Goal: Transaction & Acquisition: Download file/media

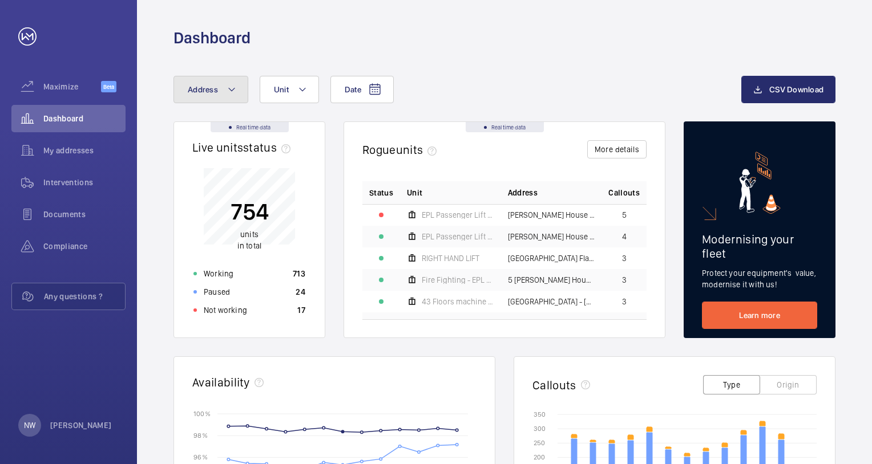
click at [233, 87] on mat-icon at bounding box center [231, 90] width 9 height 14
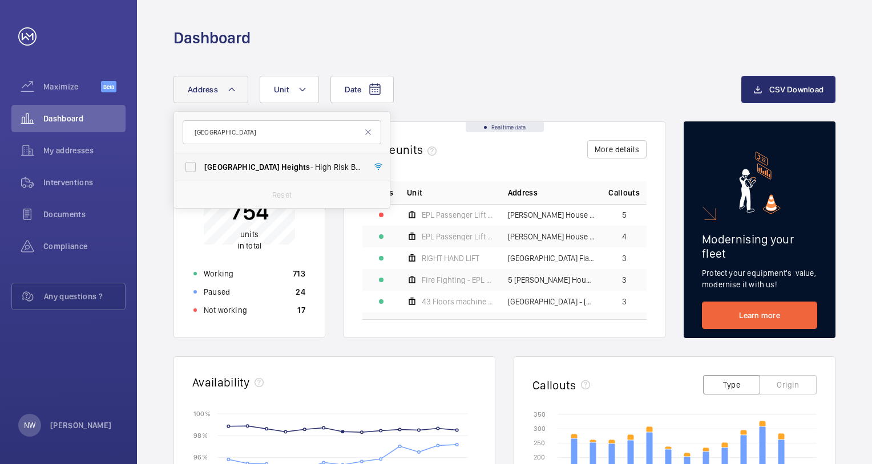
type input "[GEOGRAPHIC_DATA]"
click at [281, 167] on span "Heights" at bounding box center [295, 167] width 29 height 9
click at [202, 167] on input "[GEOGRAPHIC_DATA] - High [STREET_ADDRESS]" at bounding box center [190, 167] width 23 height 23
checkbox input "true"
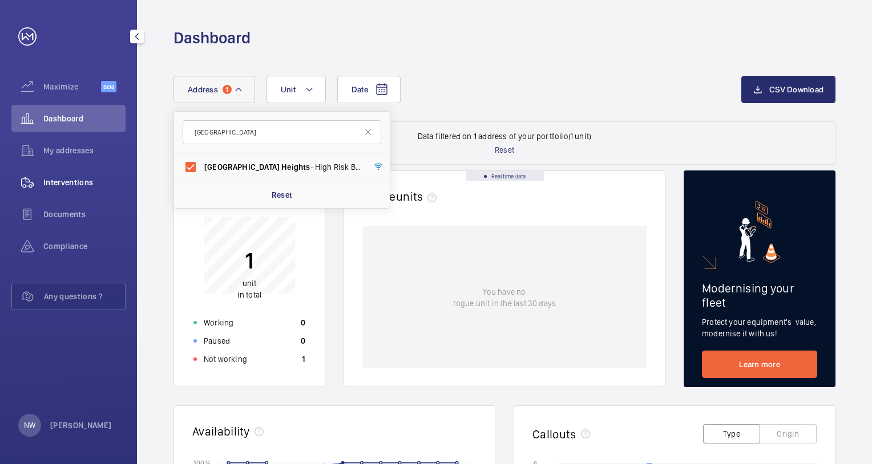
click at [80, 179] on span "Interventions" at bounding box center [84, 182] width 82 height 11
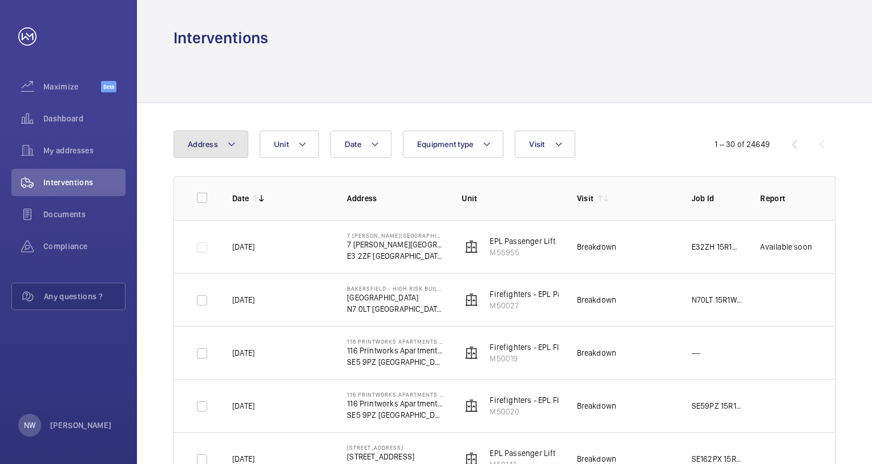
click at [235, 144] on mat-icon at bounding box center [231, 145] width 9 height 14
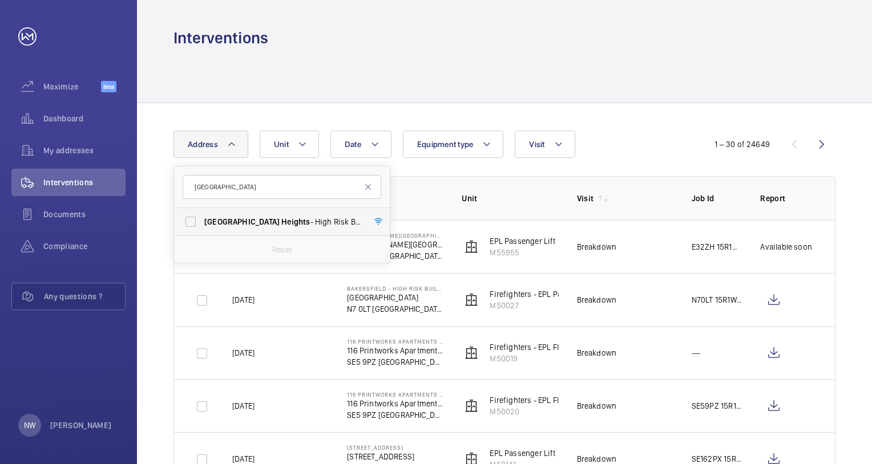
type input "[GEOGRAPHIC_DATA]"
click at [248, 221] on span "[GEOGRAPHIC_DATA]" at bounding box center [241, 221] width 75 height 9
click at [202, 221] on input "[GEOGRAPHIC_DATA] - High [STREET_ADDRESS]" at bounding box center [190, 222] width 23 height 23
checkbox input "true"
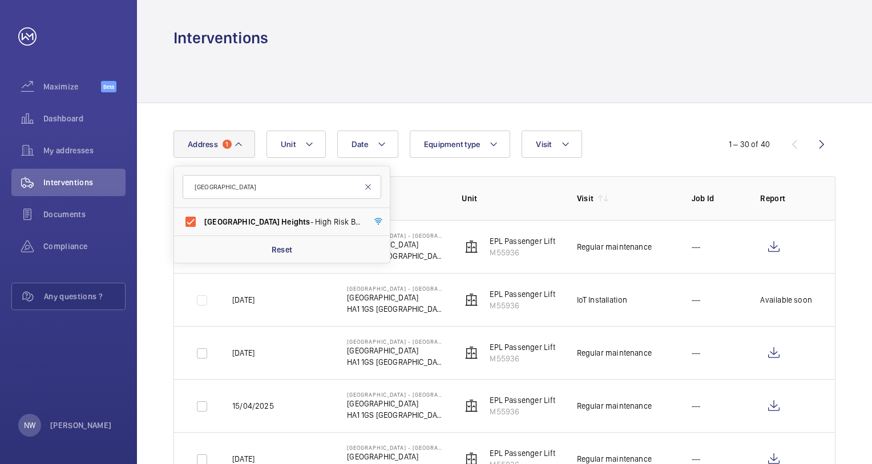
click at [370, 188] on mat-icon at bounding box center [367, 187] width 9 height 9
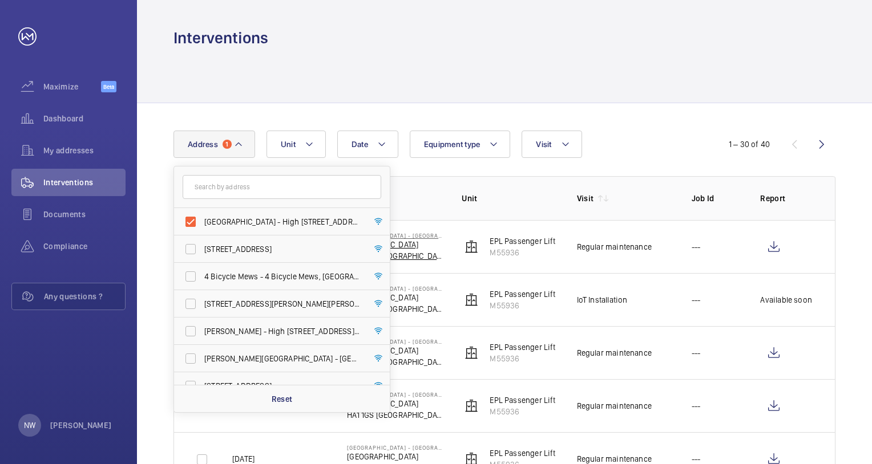
click at [418, 249] on p "[GEOGRAPHIC_DATA]" at bounding box center [395, 244] width 96 height 11
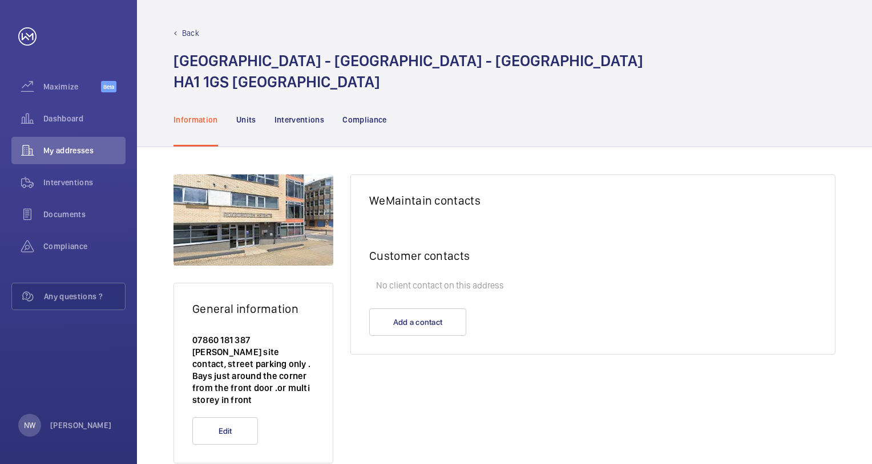
click at [179, 32] on div "Back" at bounding box center [504, 32] width 662 height 11
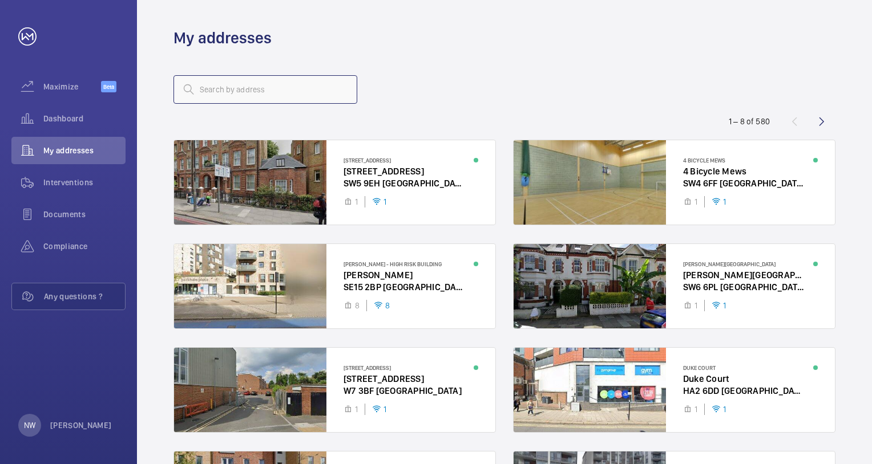
click at [251, 84] on input "text" at bounding box center [265, 89] width 184 height 29
click at [71, 181] on span "Interventions" at bounding box center [84, 182] width 82 height 11
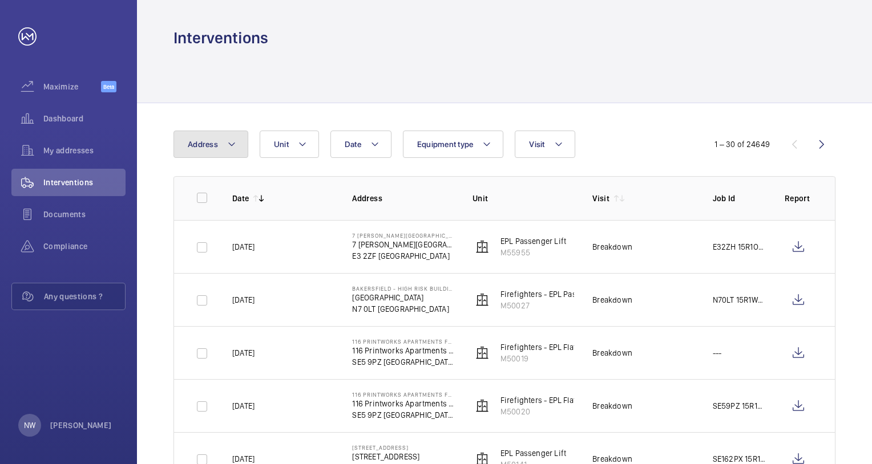
click at [223, 147] on button "Address" at bounding box center [210, 144] width 75 height 27
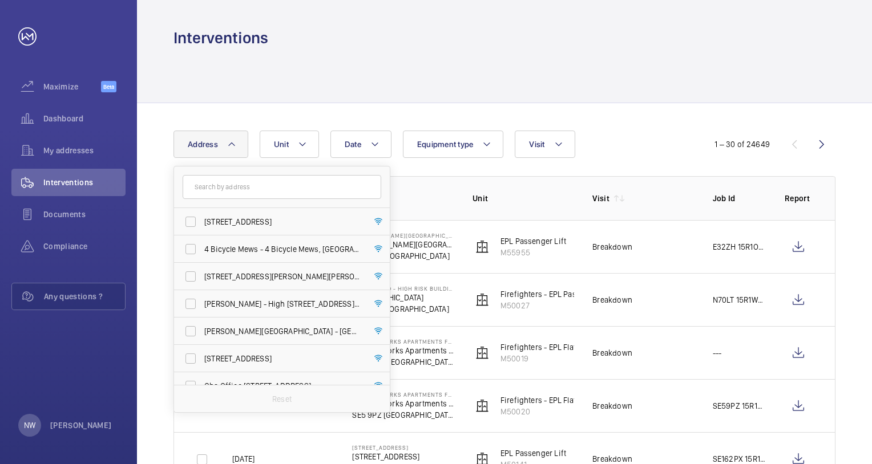
click at [428, 196] on p "Address" at bounding box center [403, 198] width 102 height 11
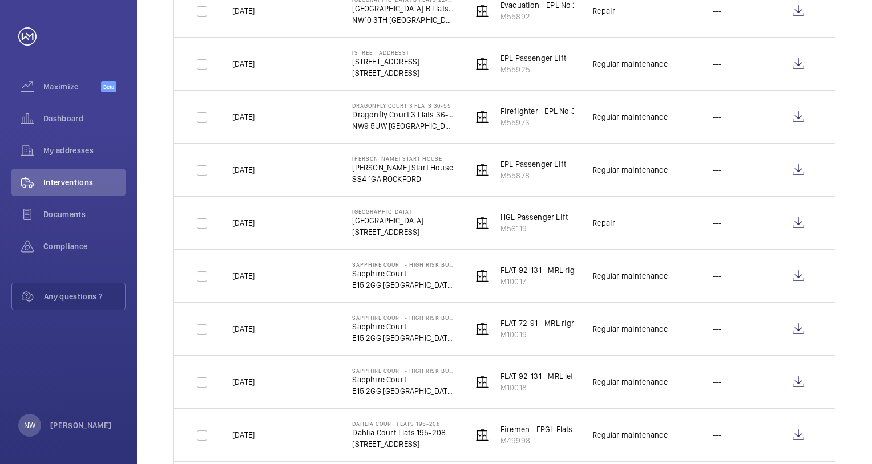
scroll to position [913, 0]
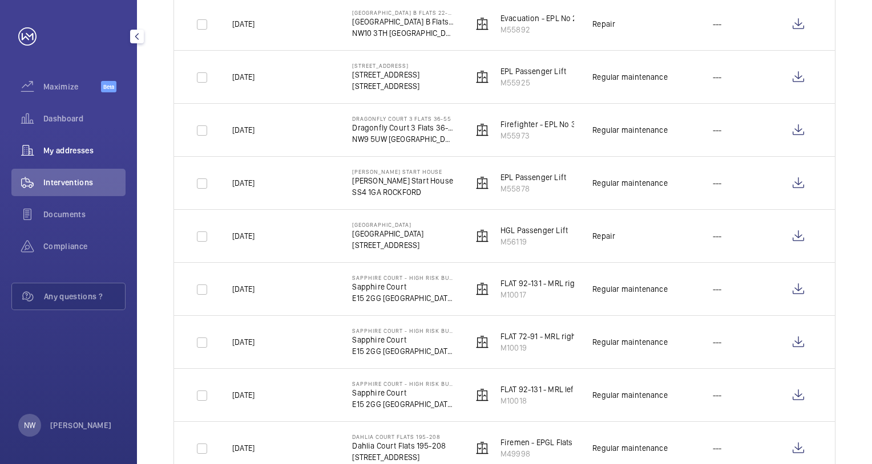
click at [82, 151] on span "My addresses" at bounding box center [84, 150] width 82 height 11
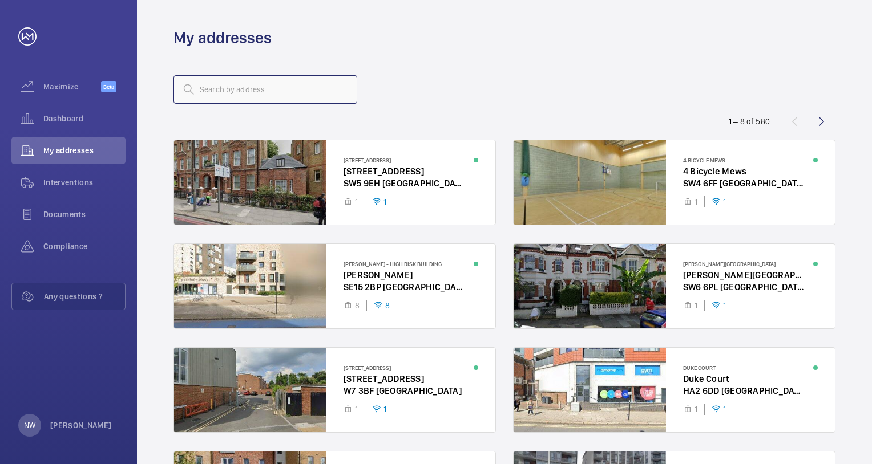
click at [239, 95] on input "text" at bounding box center [265, 89] width 184 height 29
paste input "[GEOGRAPHIC_DATA]"
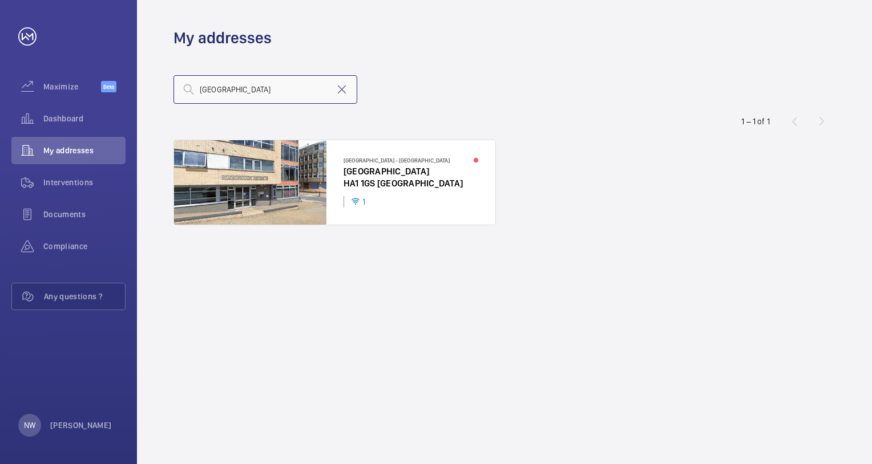
type input "[GEOGRAPHIC_DATA]"
click at [73, 181] on span "Interventions" at bounding box center [84, 182] width 82 height 11
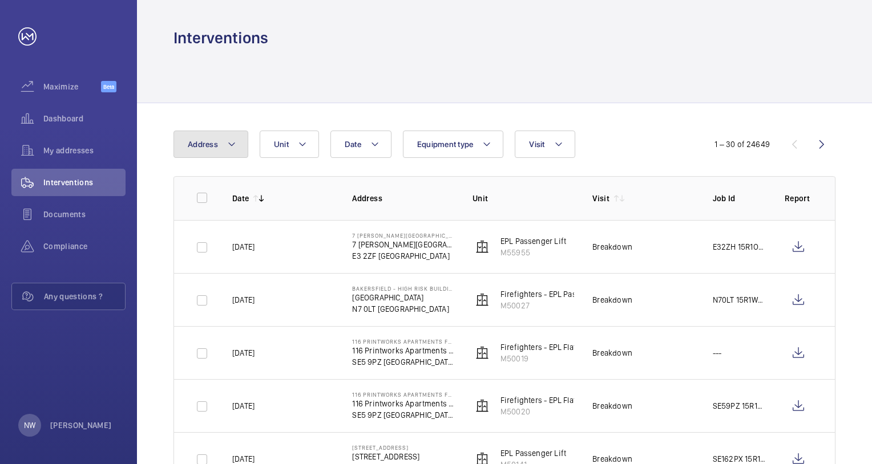
click at [235, 149] on mat-icon at bounding box center [231, 145] width 9 height 14
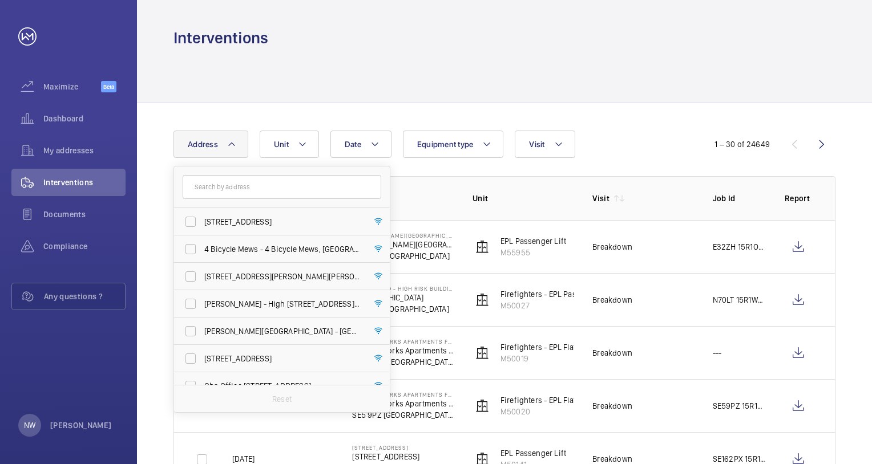
click at [228, 185] on input "text" at bounding box center [282, 187] width 199 height 24
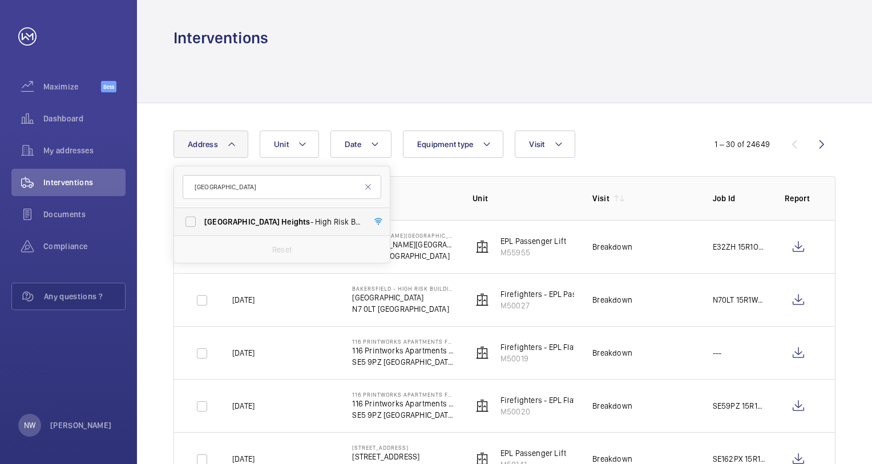
type input "[GEOGRAPHIC_DATA]"
click at [238, 219] on span "[GEOGRAPHIC_DATA]" at bounding box center [241, 221] width 75 height 9
click at [202, 219] on input "[GEOGRAPHIC_DATA] - High [STREET_ADDRESS]" at bounding box center [190, 222] width 23 height 23
checkbox input "true"
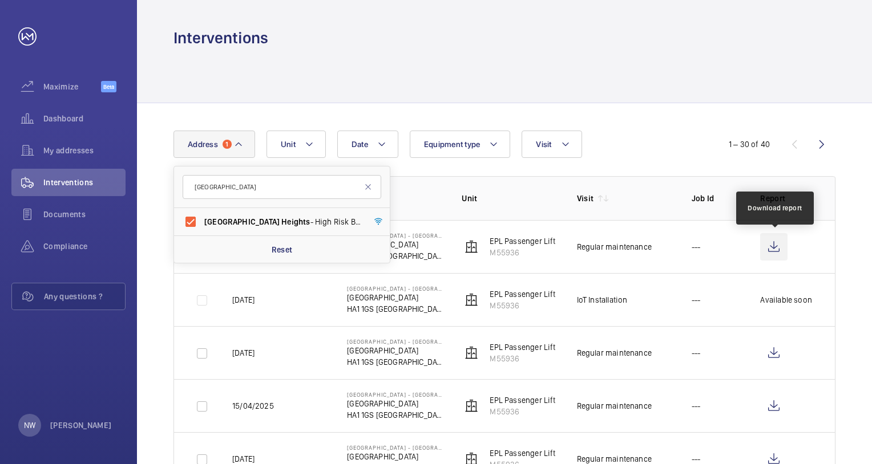
click at [775, 245] on wm-front-icon-button at bounding box center [773, 246] width 27 height 27
